Goal: Register for event/course

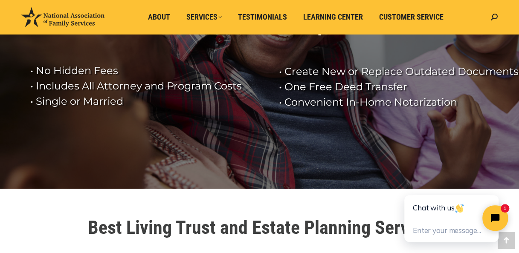
scroll to position [30, 0]
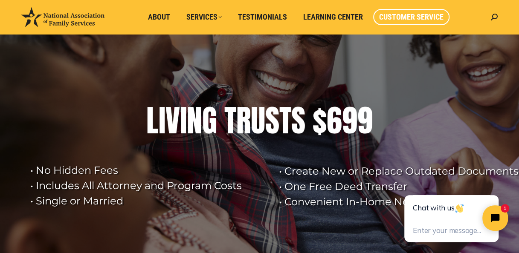
click at [408, 19] on span "Customer Service" at bounding box center [411, 16] width 64 height 9
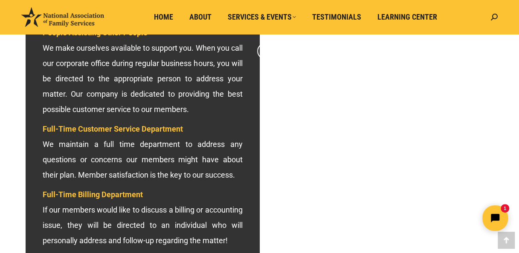
scroll to position [282, 0]
click at [235, 112] on p "People Assisting Other People We make ourselves available to support you. When …" at bounding box center [143, 71] width 200 height 92
click at [490, 17] on div "Search: Go!" at bounding box center [492, 17] width 11 height 34
click at [495, 16] on icon at bounding box center [494, 17] width 7 height 7
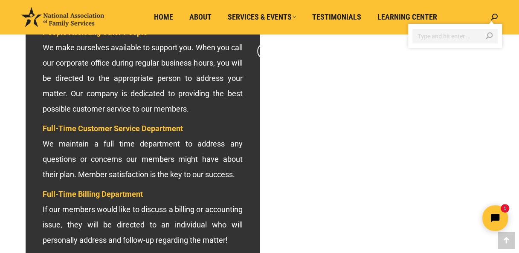
click at [328, 47] on span "Customer Service" at bounding box center [295, 51] width 64 height 9
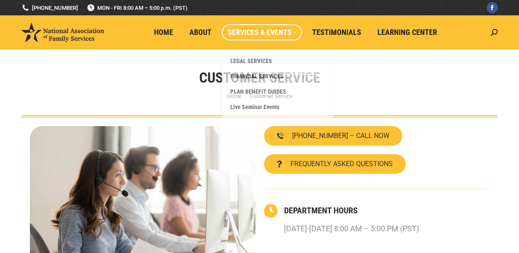
click at [244, 31] on span "Services & Events" at bounding box center [262, 32] width 68 height 9
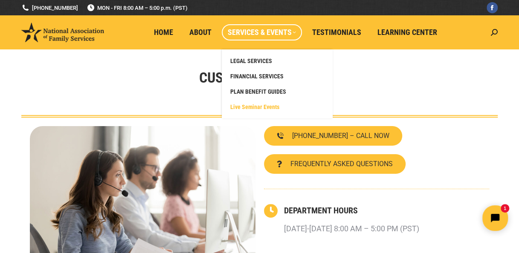
click at [230, 104] on span "Live Seminar Events" at bounding box center [254, 107] width 49 height 8
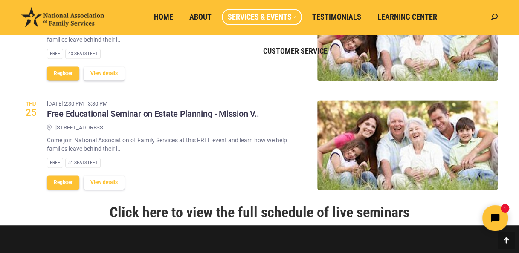
scroll to position [376, 0]
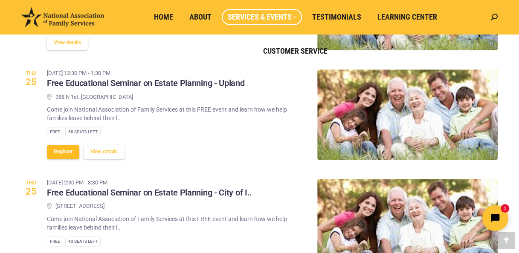
click at [56, 146] on button "Register" at bounding box center [63, 152] width 32 height 14
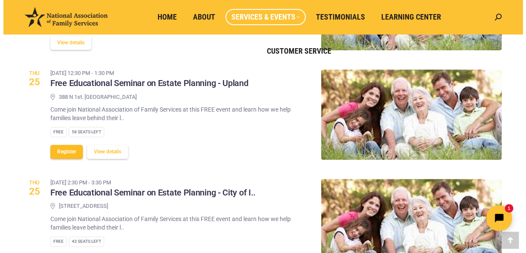
scroll to position [379, 0]
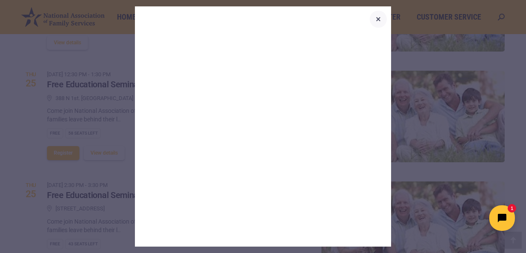
click at [378, 20] on icon "button" at bounding box center [378, 19] width 10 height 10
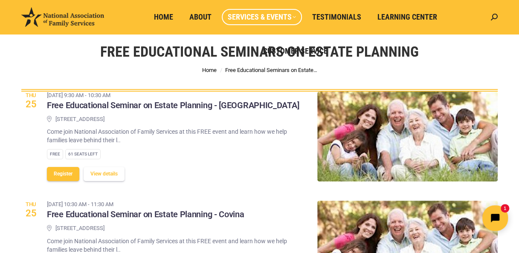
scroll to position [26, 0]
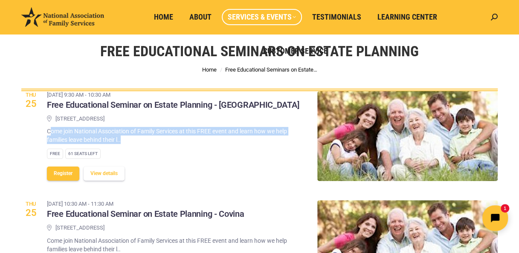
drag, startPoint x: 50, startPoint y: 133, endPoint x: 173, endPoint y: 138, distance: 123.0
click at [173, 138] on p "Come join National Association of Family Services at this FREE event and learn …" at bounding box center [176, 135] width 258 height 17
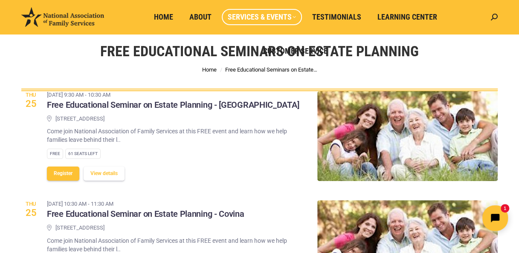
click at [118, 139] on p "Come join National Association of Family Services at this FREE event and learn …" at bounding box center [176, 135] width 258 height 17
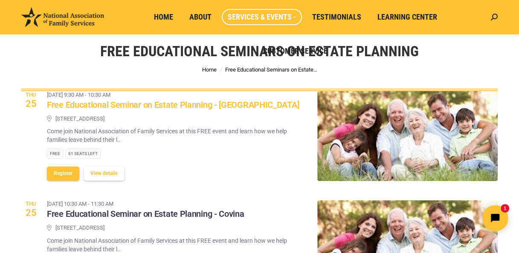
click at [133, 107] on h3 "Free Educational Seminar on Estate Planning - Highland" at bounding box center [173, 105] width 252 height 11
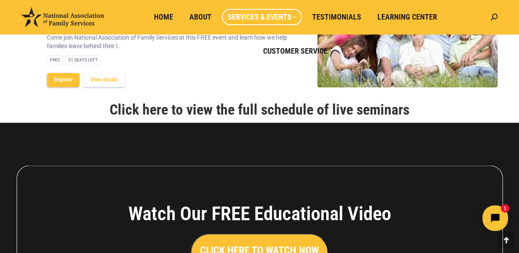
scroll to position [694, 0]
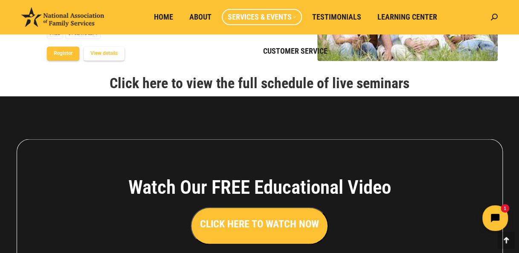
click at [215, 84] on link "Click here to view the full schedule of live seminars" at bounding box center [260, 82] width 300 height 17
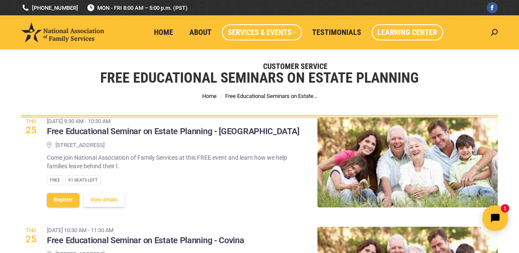
click at [378, 29] on span "Learning Center" at bounding box center [408, 32] width 60 height 9
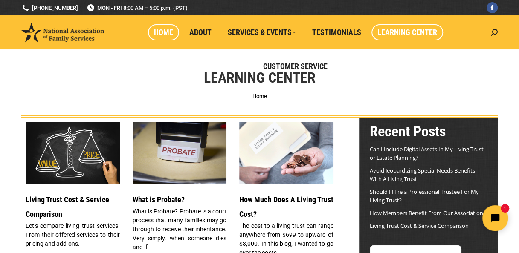
click at [154, 30] on span "Home" at bounding box center [163, 32] width 19 height 9
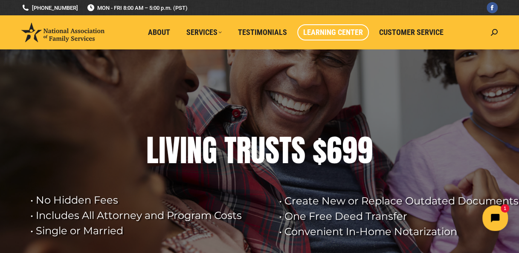
click at [341, 30] on span "Learning Center" at bounding box center [333, 32] width 60 height 9
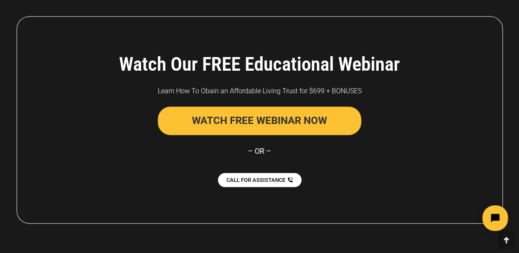
scroll to position [1852, 0]
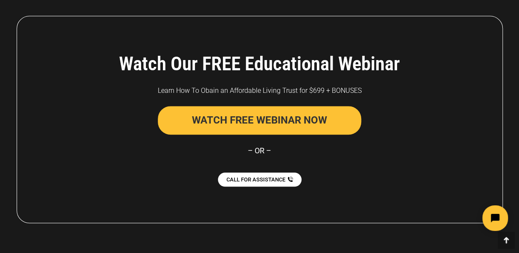
click at [250, 119] on button "WATCH FREE WEBINAR NOW" at bounding box center [260, 120] width 204 height 29
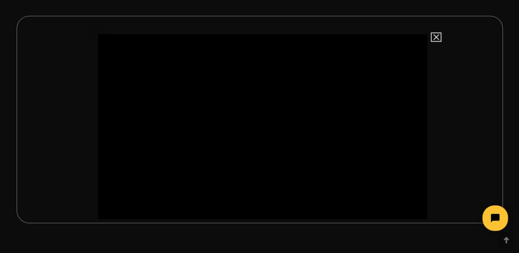
click at [435, 38] on img "Close" at bounding box center [432, 41] width 15 height 15
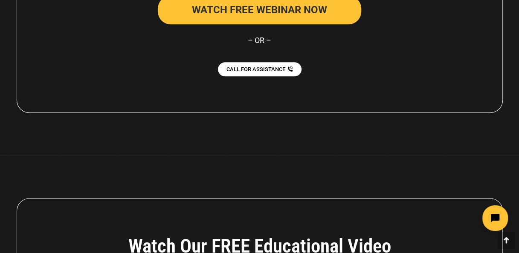
scroll to position [2084, 0]
